Goal: Information Seeking & Learning: Stay updated

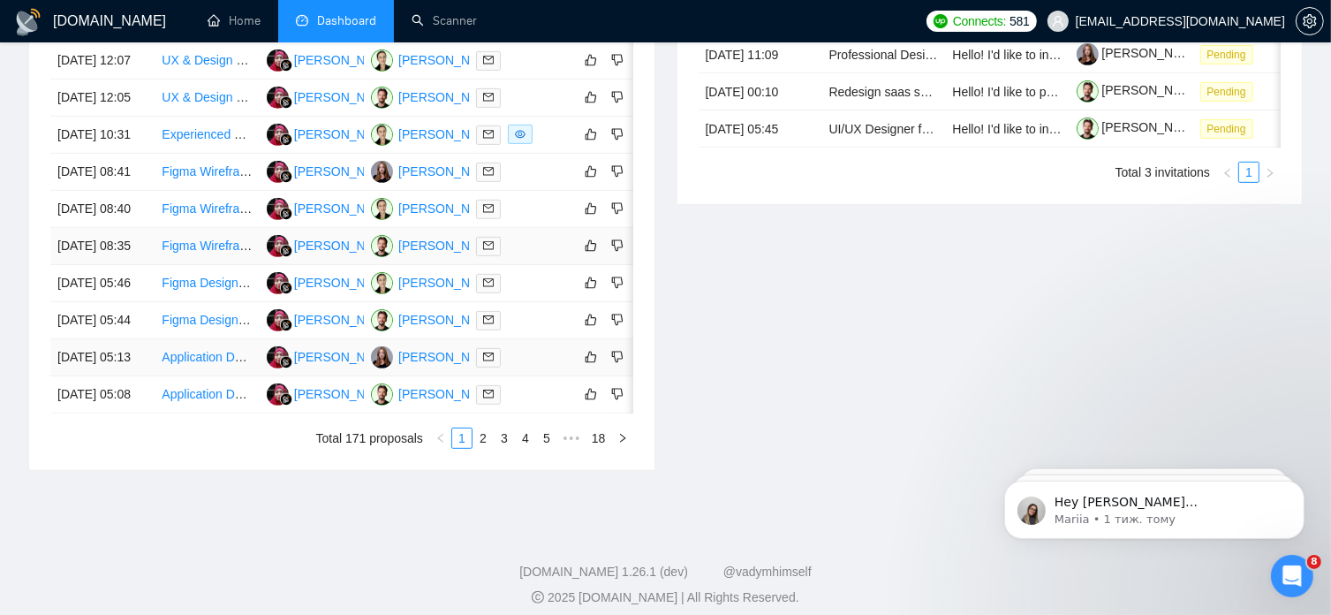
scroll to position [890, 0]
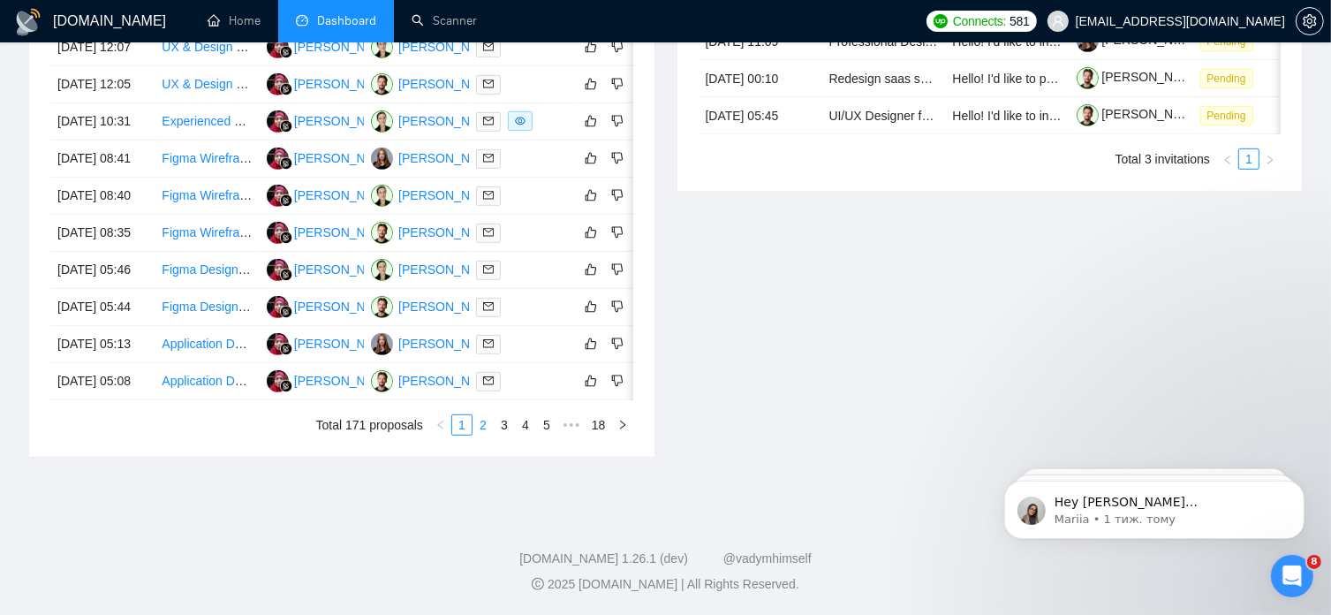
click at [481, 435] on link "2" at bounding box center [482, 424] width 19 height 19
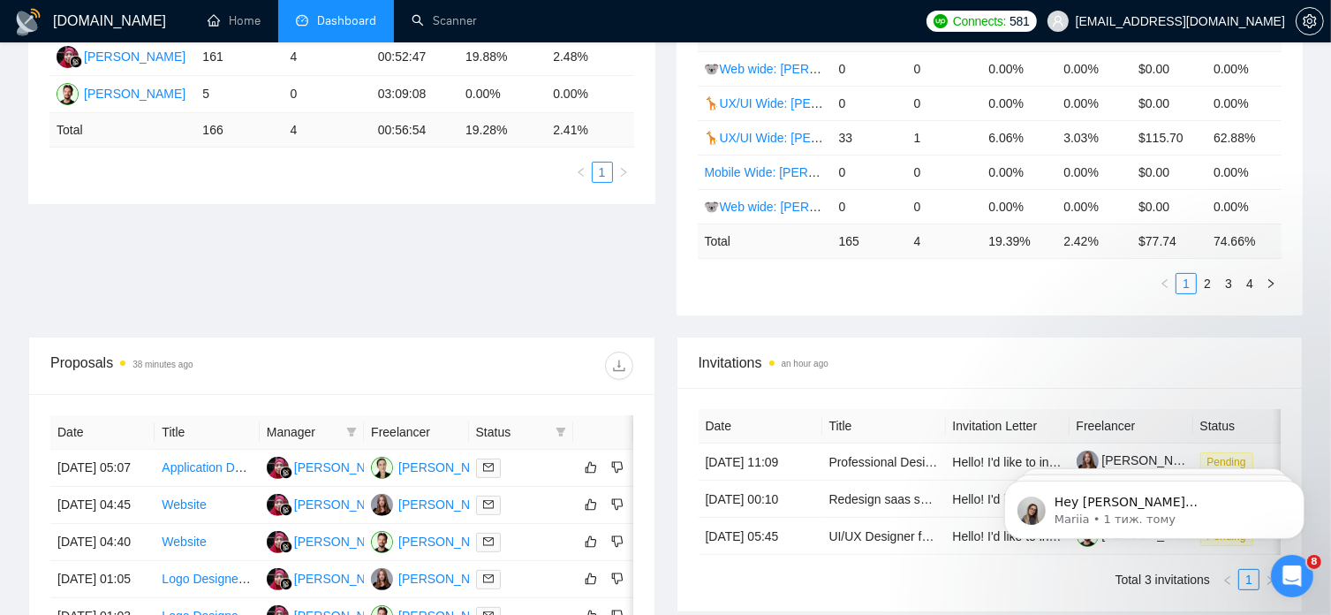
scroll to position [0, 0]
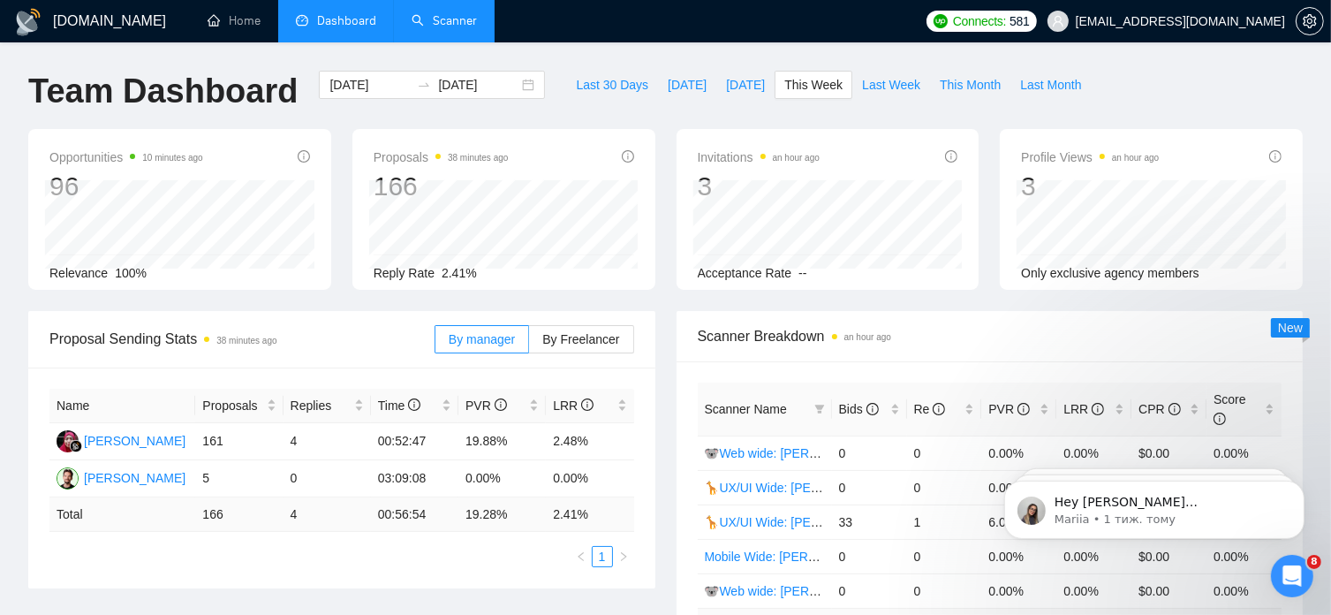
click at [458, 23] on link "Scanner" at bounding box center [444, 20] width 65 height 15
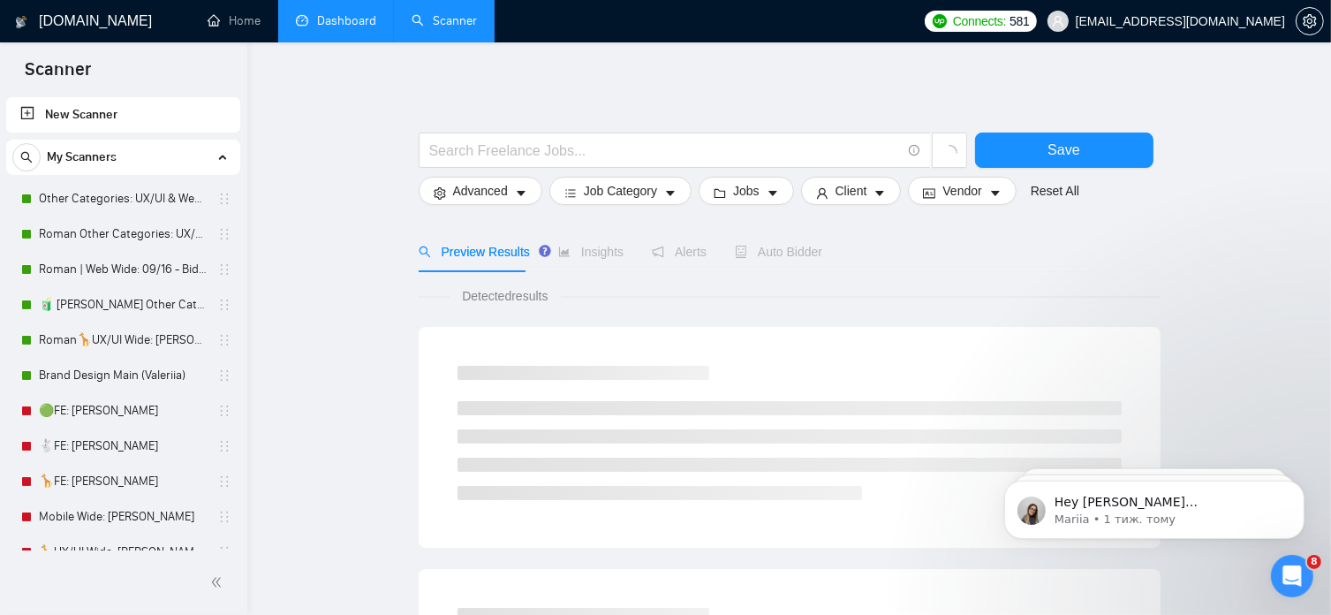
click at [352, 19] on link "Dashboard" at bounding box center [336, 20] width 80 height 15
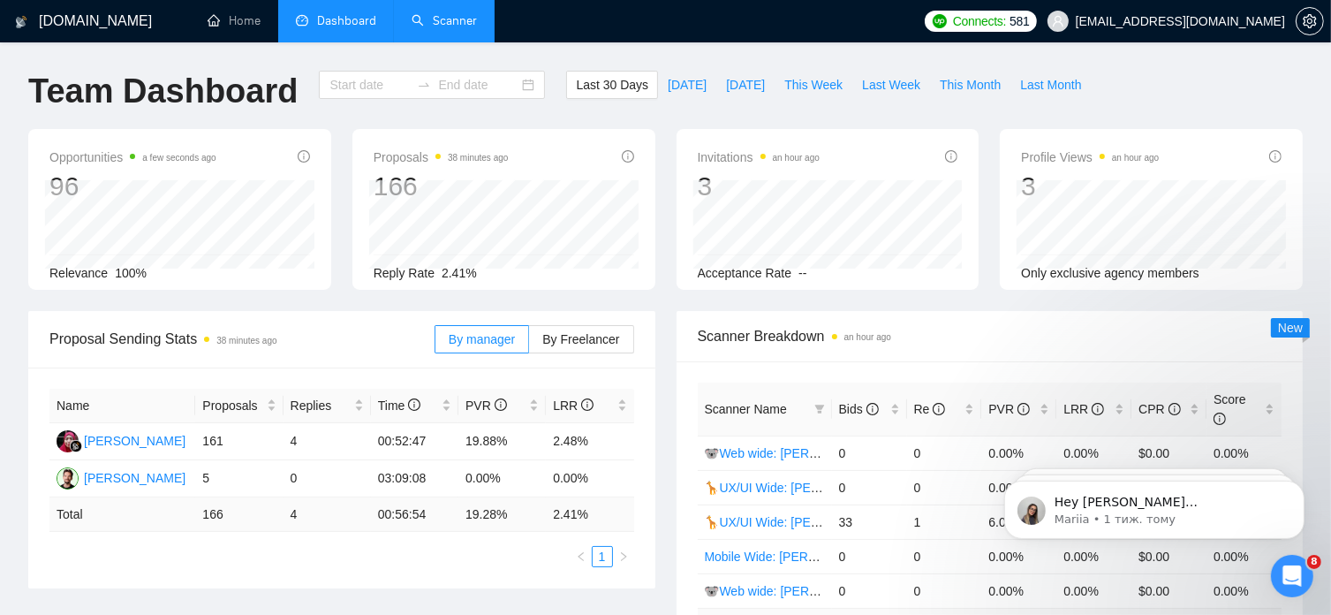
type input "2025-09-02"
type input "2025-10-02"
click at [784, 87] on span "This Week" at bounding box center [813, 84] width 58 height 19
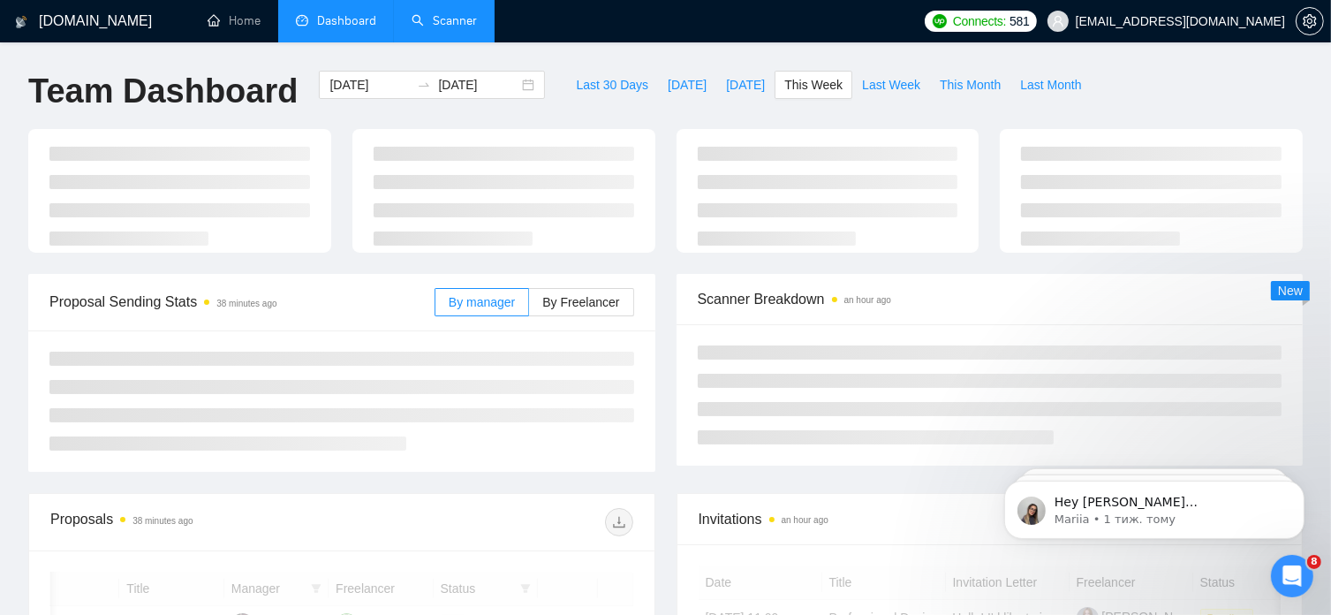
type input "[DATE]"
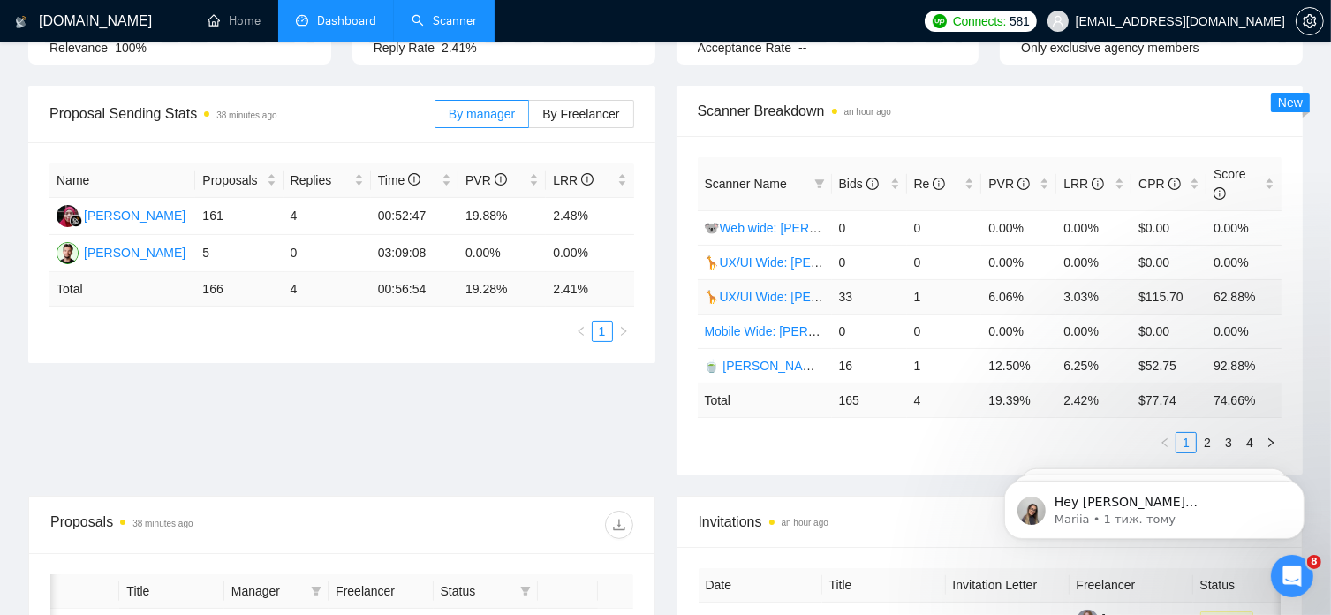
scroll to position [228, 0]
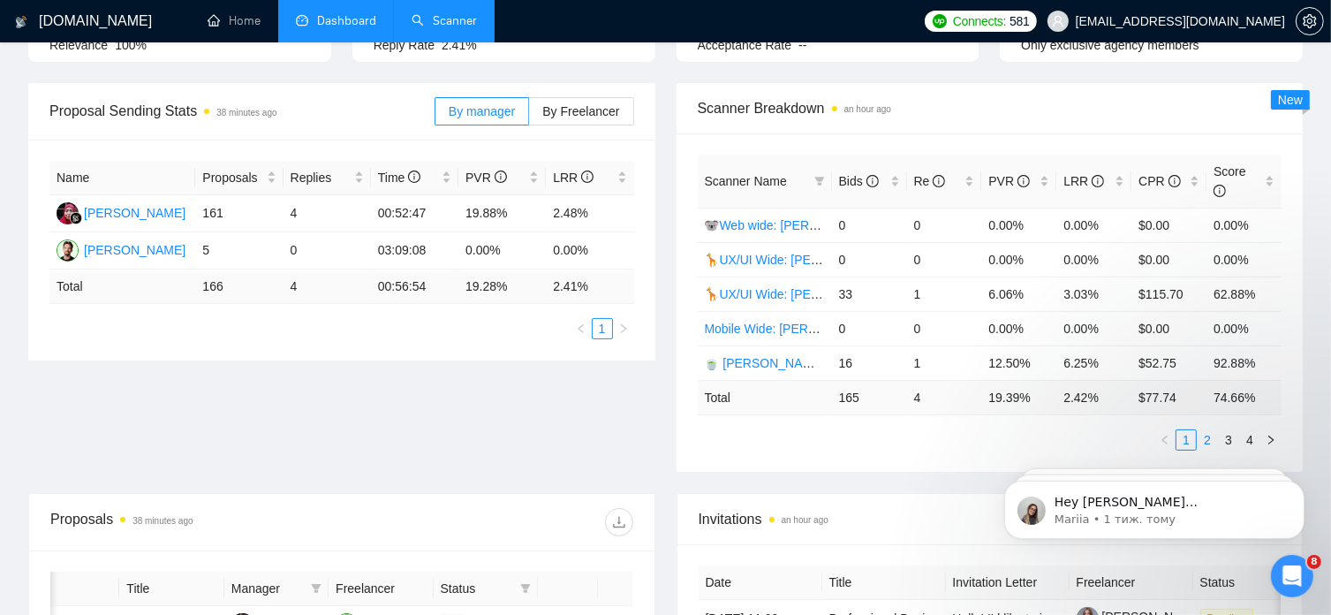
click at [1205, 430] on link "2" at bounding box center [1207, 439] width 19 height 19
click at [1230, 430] on link "3" at bounding box center [1228, 439] width 19 height 19
click at [1253, 430] on link "4" at bounding box center [1249, 439] width 19 height 19
